Goal: Navigation & Orientation: Find specific page/section

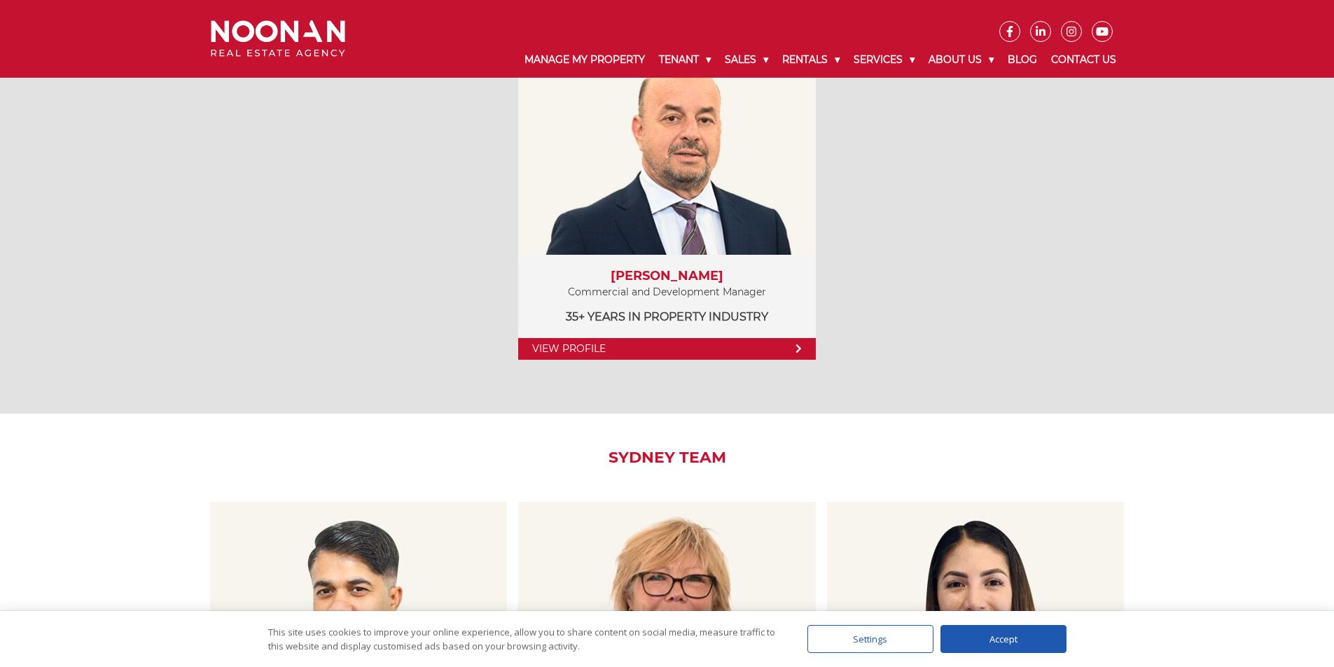
scroll to position [2380, 0]
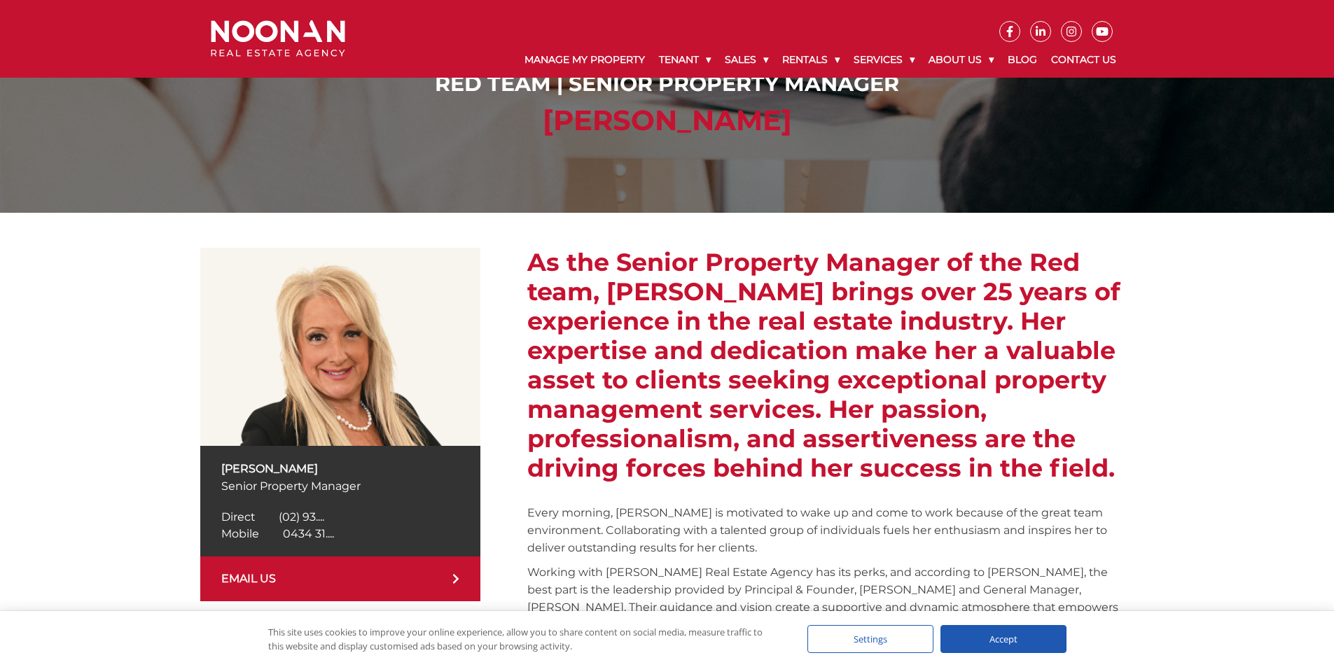
scroll to position [210, 0]
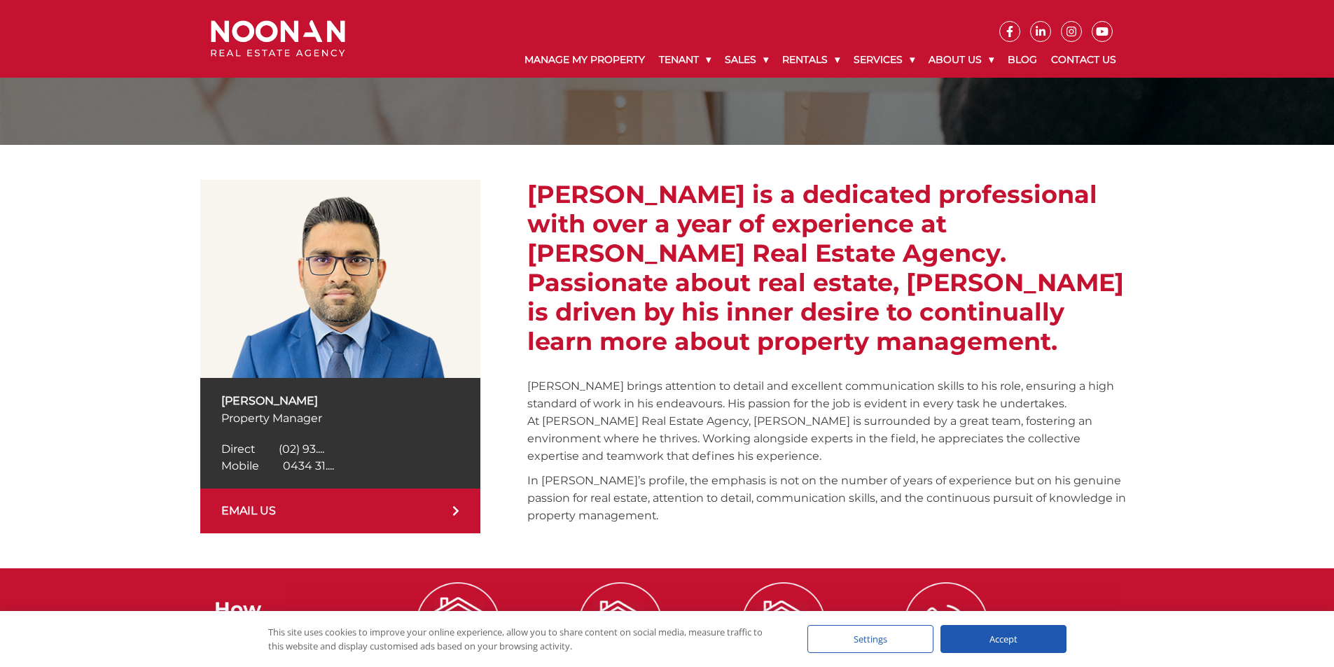
scroll to position [140, 0]
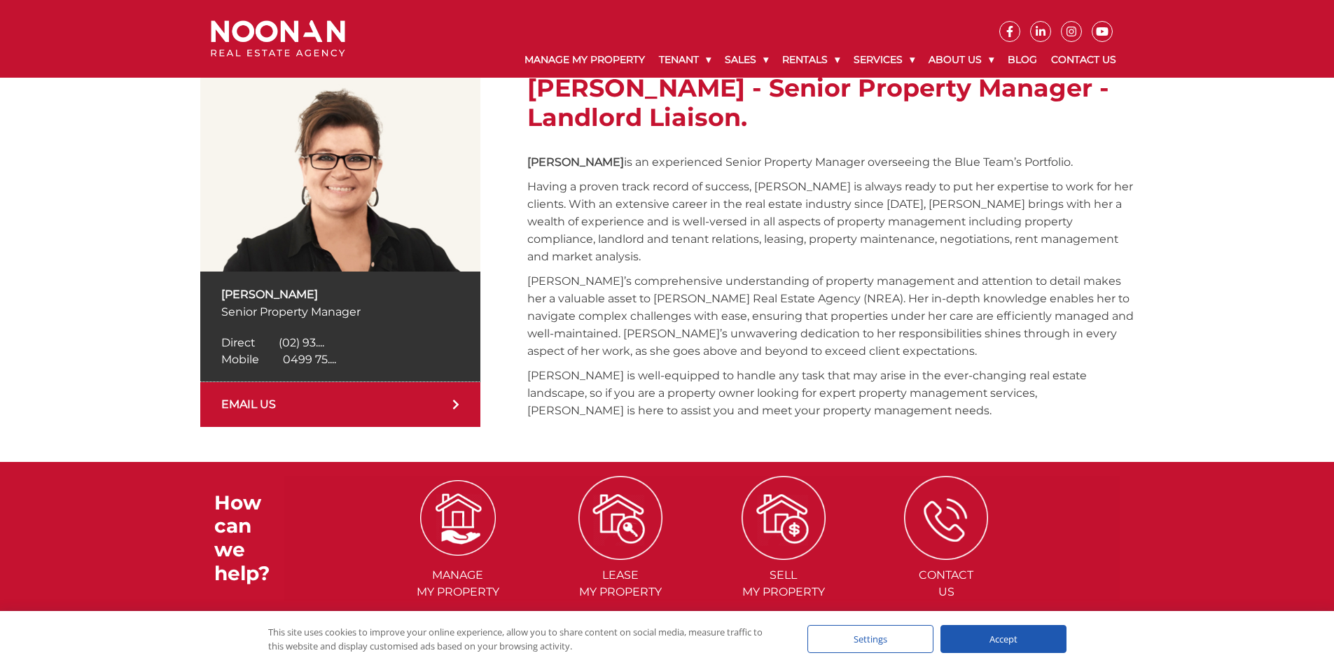
scroll to position [140, 0]
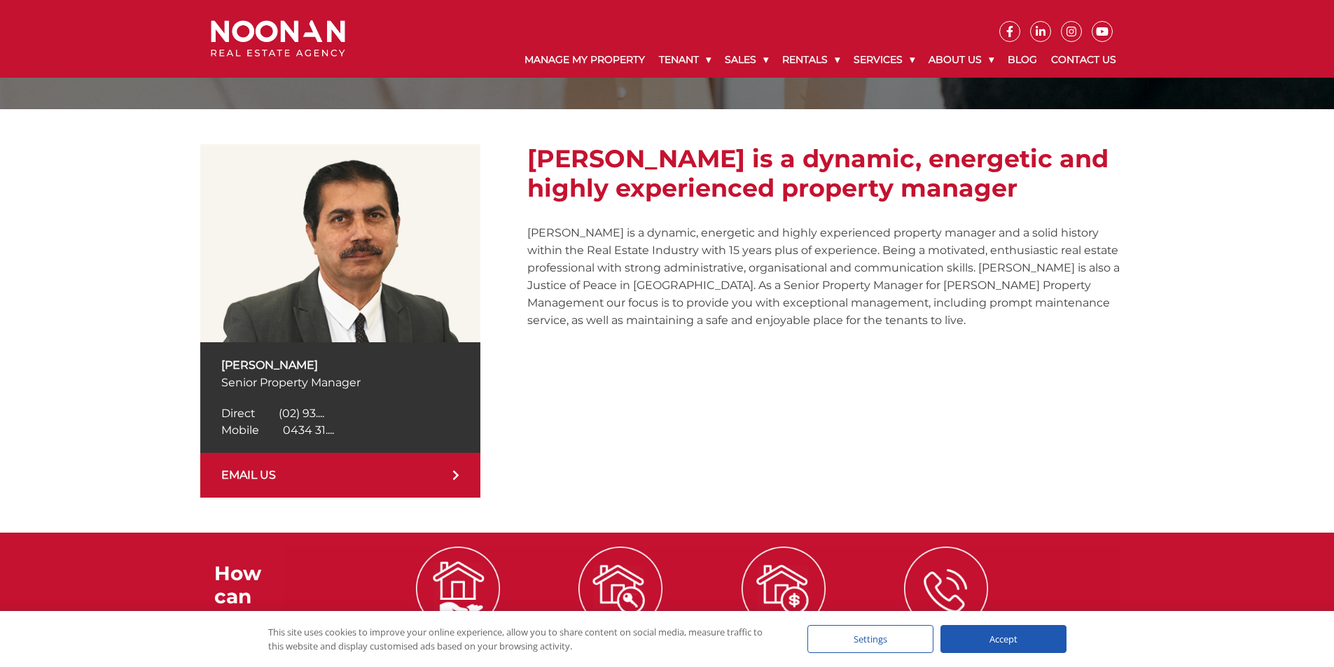
scroll to position [210, 0]
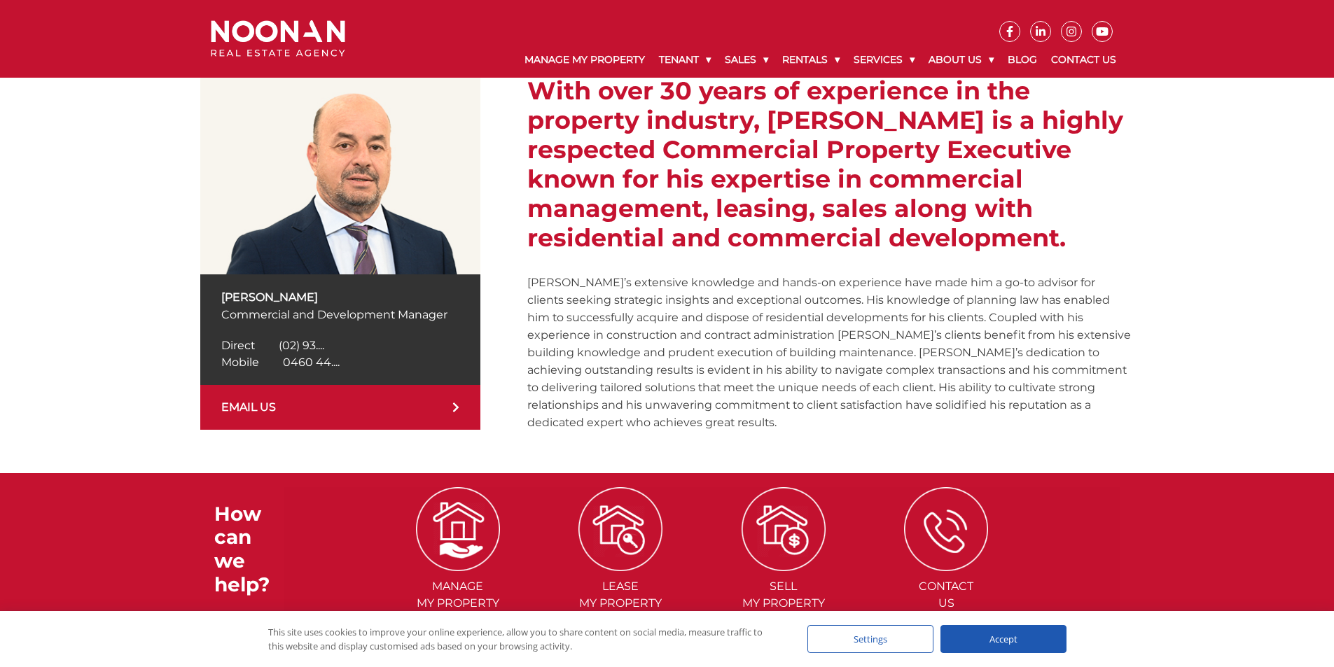
scroll to position [280, 0]
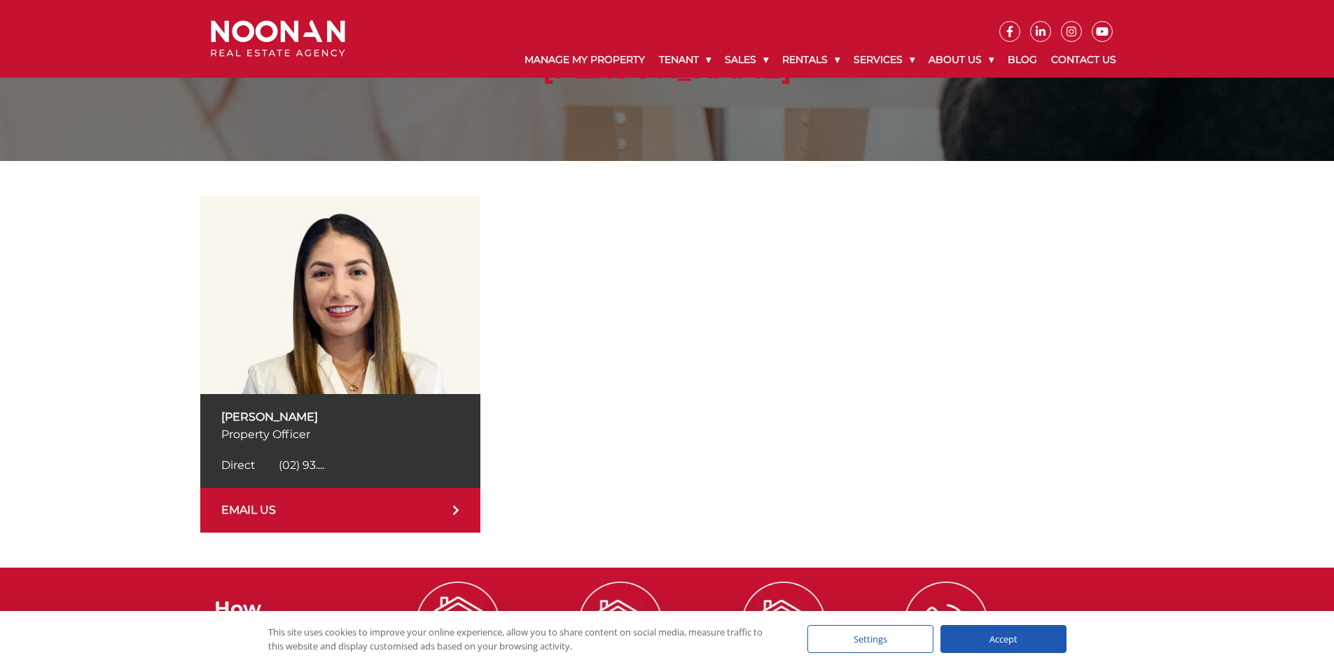
scroll to position [210, 0]
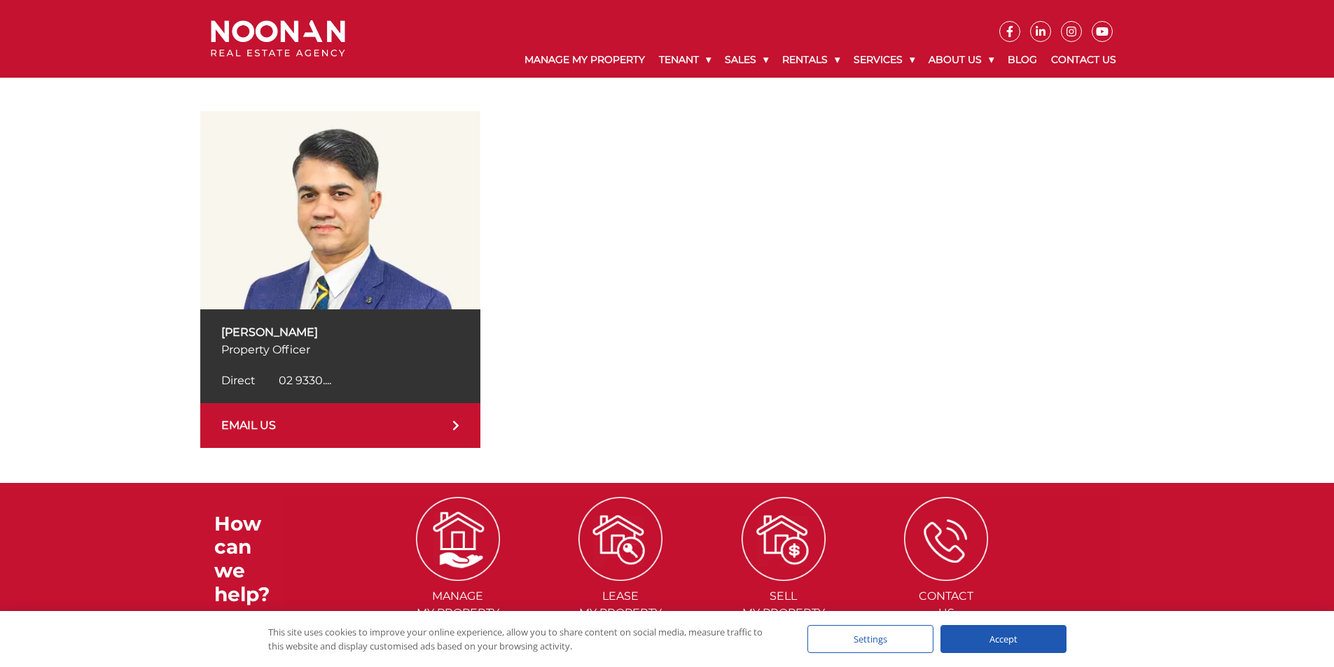
scroll to position [210, 0]
